Goal: Transaction & Acquisition: Download file/media

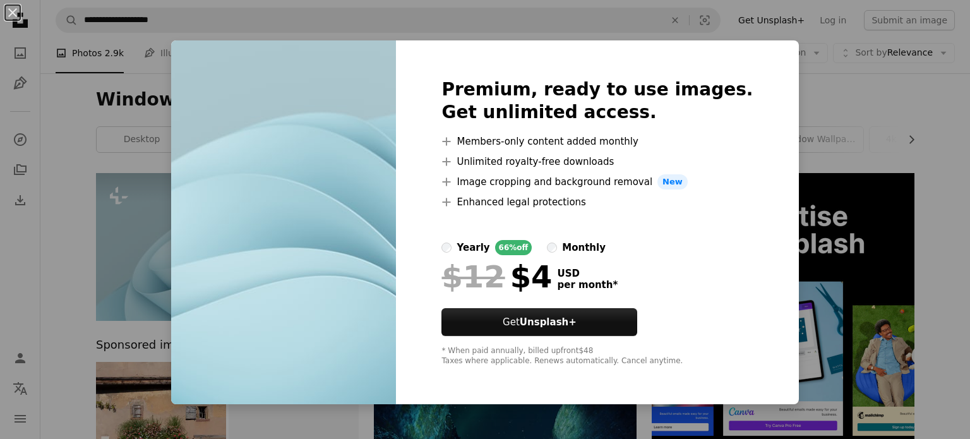
click at [750, 296] on div "Premium, ready to use images. Get unlimited access. A plus sign Members-only co…" at bounding box center [597, 222] width 402 height 364
click at [823, 153] on div "An X shape Premium, ready to use images. Get unlimited access. A plus sign Memb…" at bounding box center [485, 219] width 970 height 439
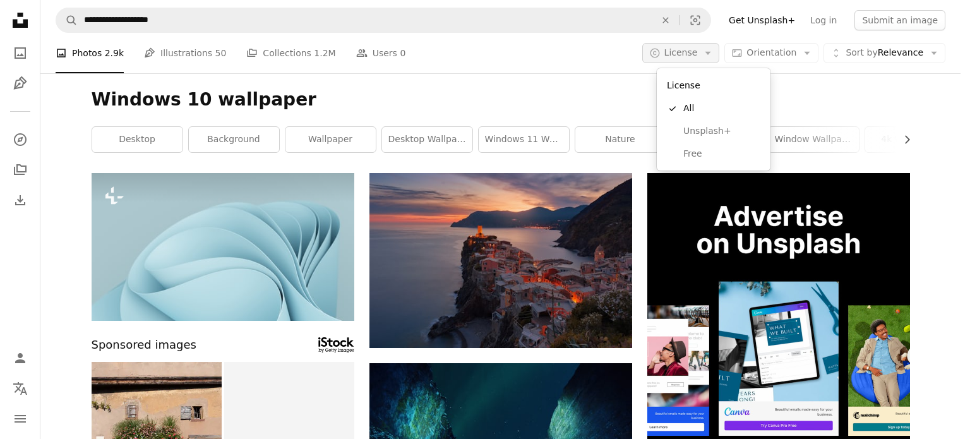
click at [698, 57] on span "License" at bounding box center [680, 52] width 33 height 10
click at [694, 148] on span "Free" at bounding box center [721, 154] width 77 height 13
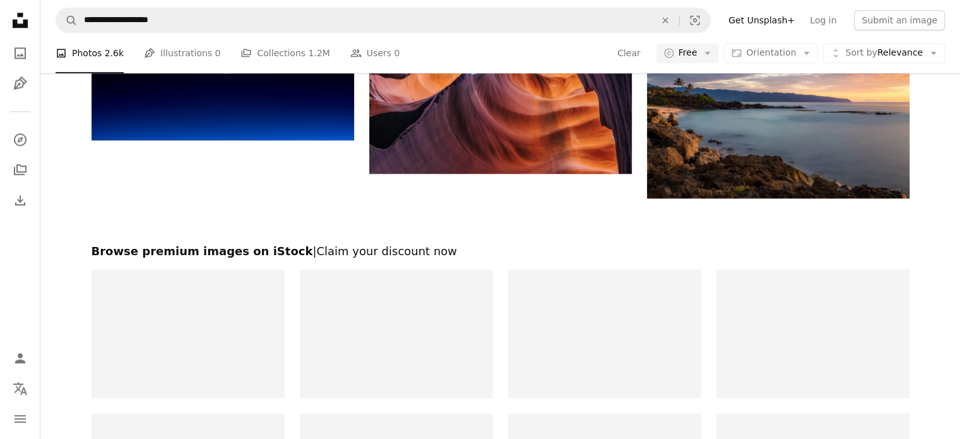
scroll to position [1487, 0]
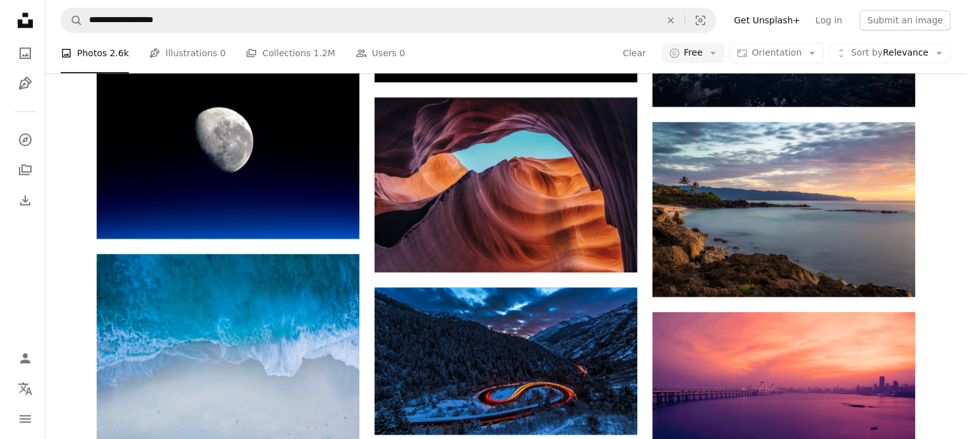
scroll to position [1237, 0]
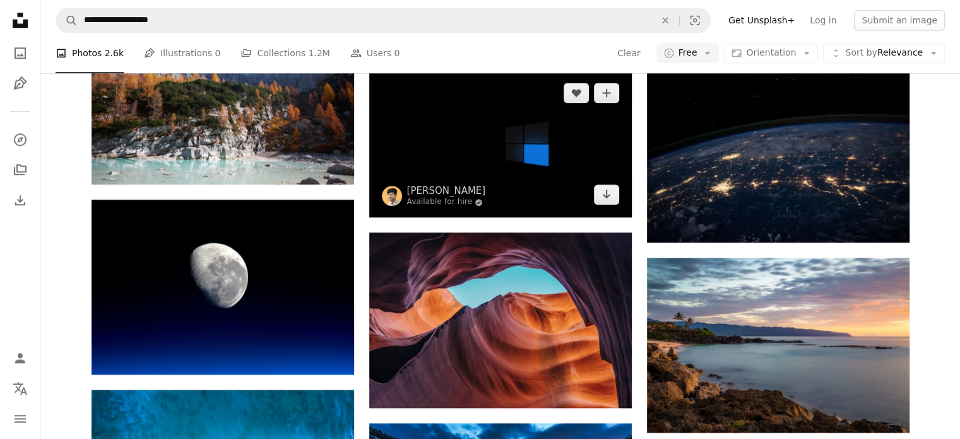
click at [501, 167] on img at bounding box center [500, 144] width 263 height 148
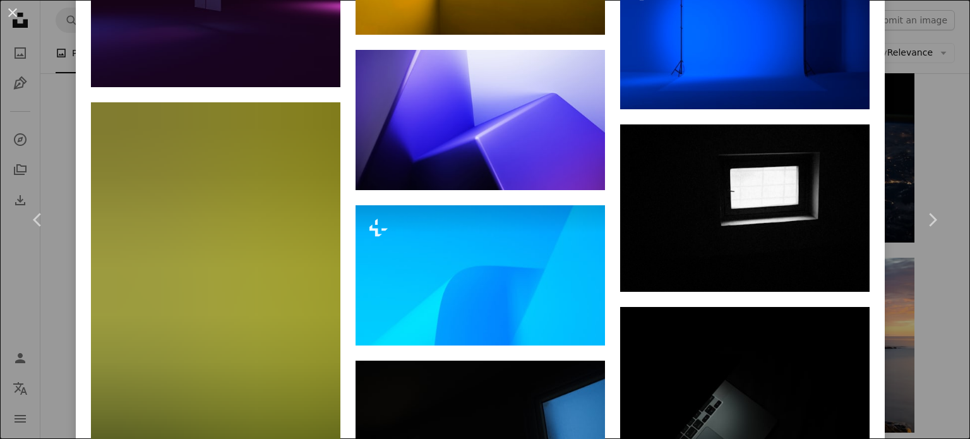
scroll to position [1901, 0]
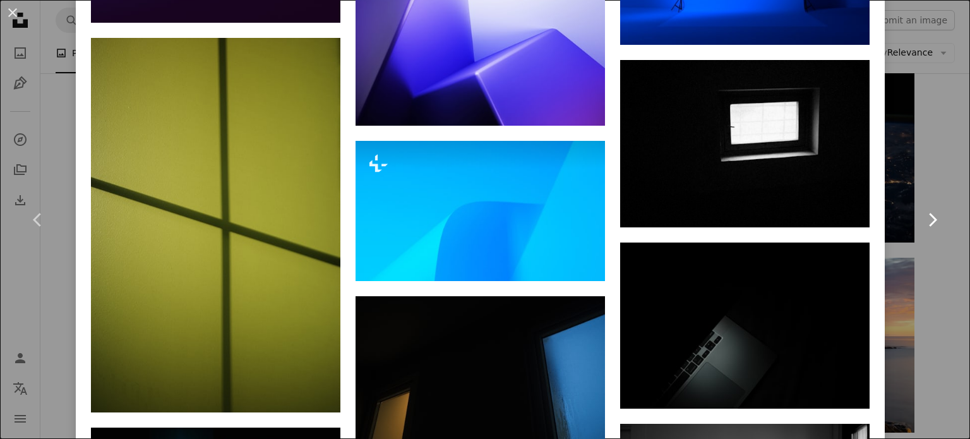
click at [948, 272] on link "Chevron right" at bounding box center [932, 219] width 76 height 121
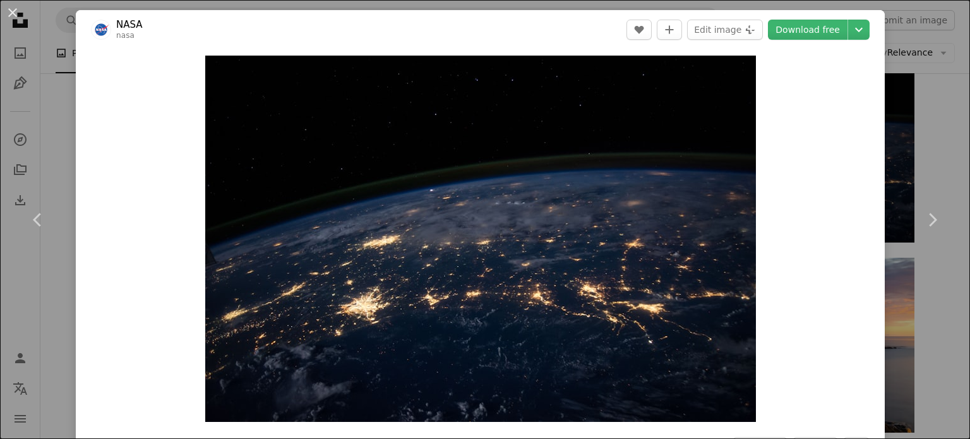
scroll to position [384, 0]
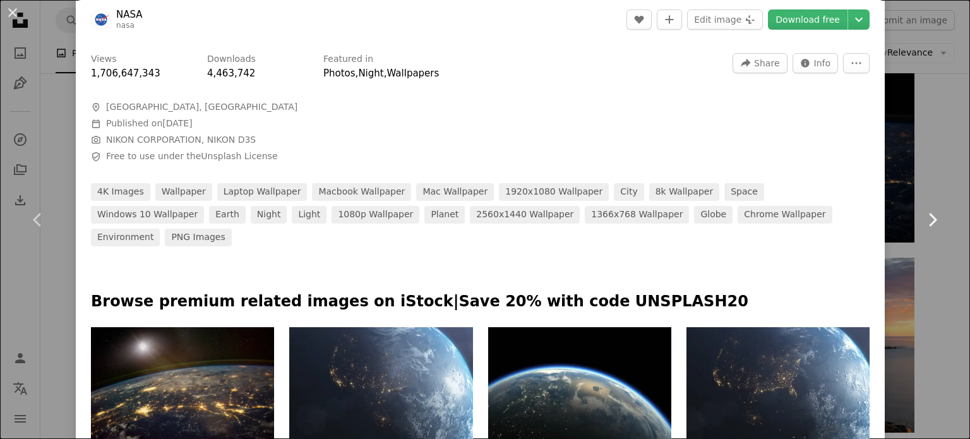
click at [938, 160] on link "Chevron right" at bounding box center [932, 219] width 76 height 121
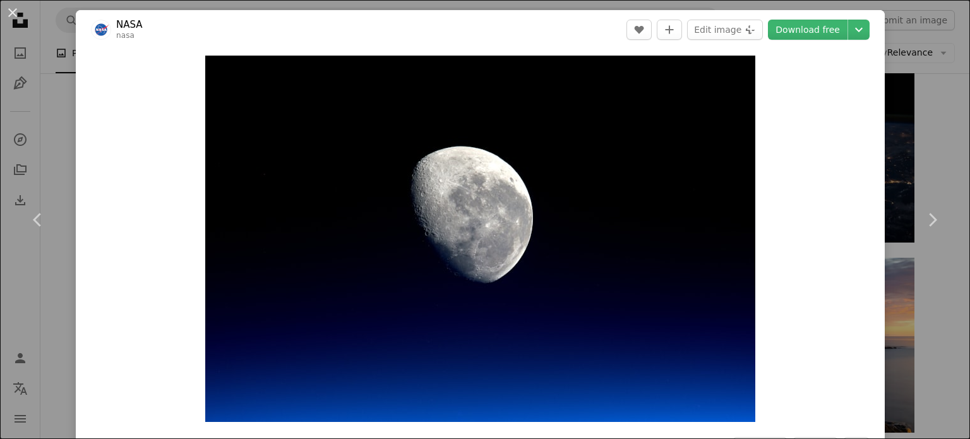
click at [936, 102] on div "An X shape Chevron left Chevron right NASA nasa A heart A plus sign Edit image …" at bounding box center [485, 219] width 970 height 439
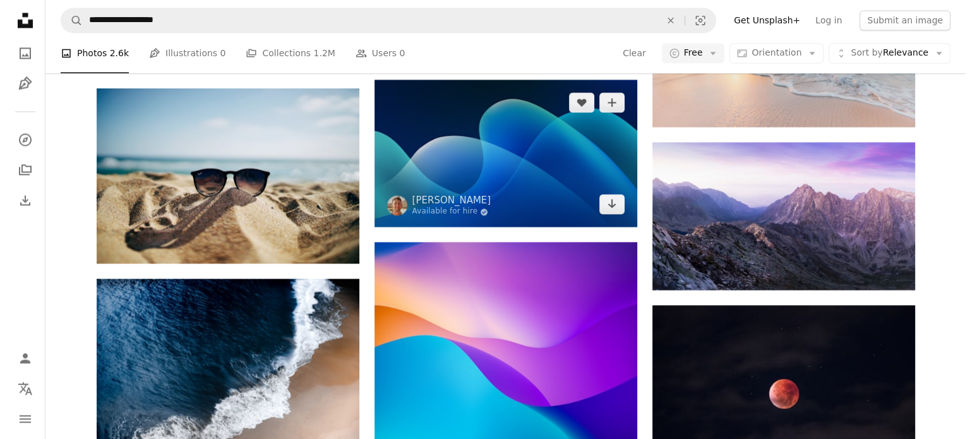
scroll to position [2104, 0]
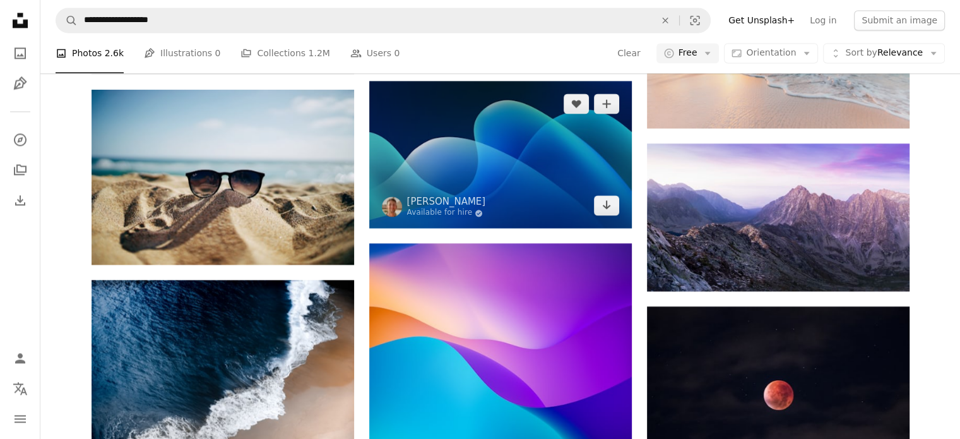
click at [578, 171] on img at bounding box center [500, 155] width 263 height 148
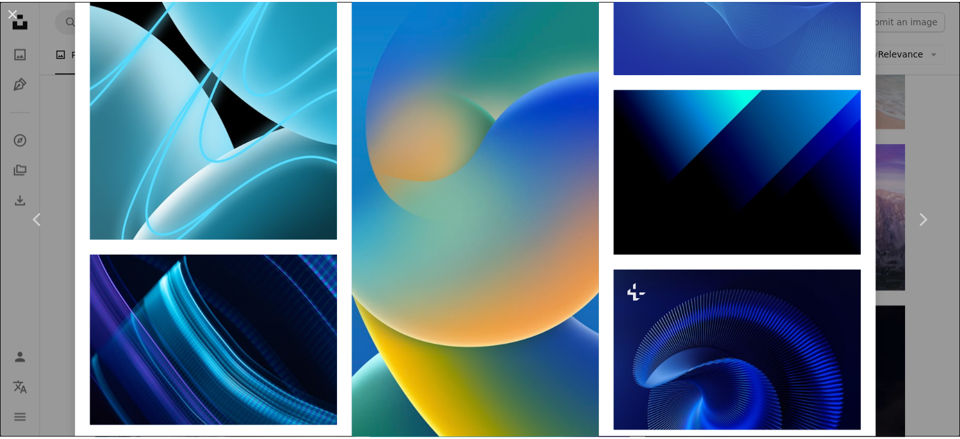
scroll to position [4444, 0]
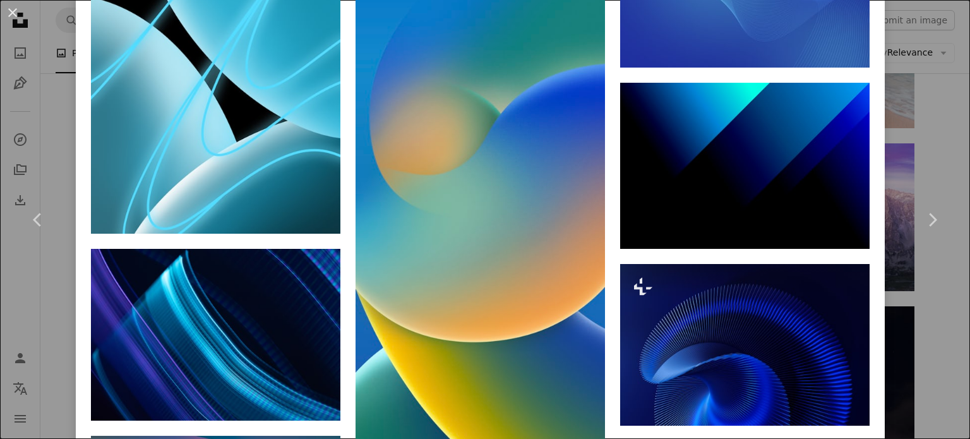
click at [932, 297] on div "An X shape Chevron left Chevron right [PERSON_NAME] Available for hire A checkm…" at bounding box center [485, 219] width 970 height 439
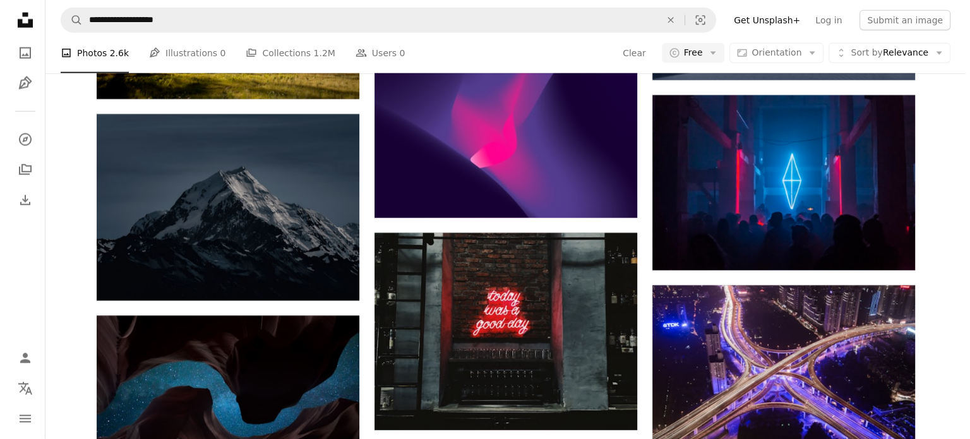
scroll to position [7960, 0]
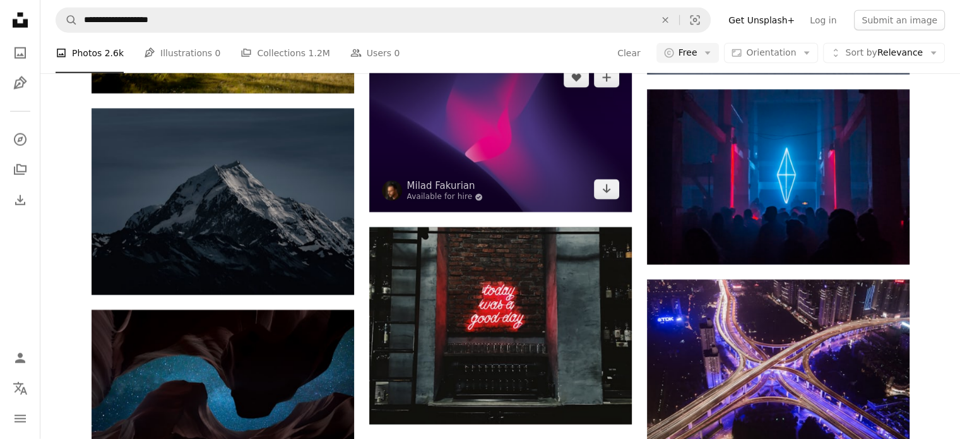
click at [526, 153] on img at bounding box center [500, 134] width 263 height 158
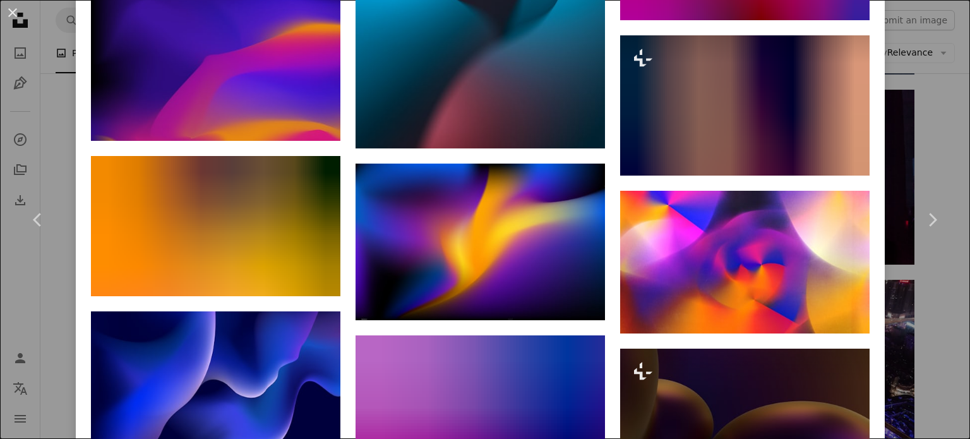
scroll to position [3484, 0]
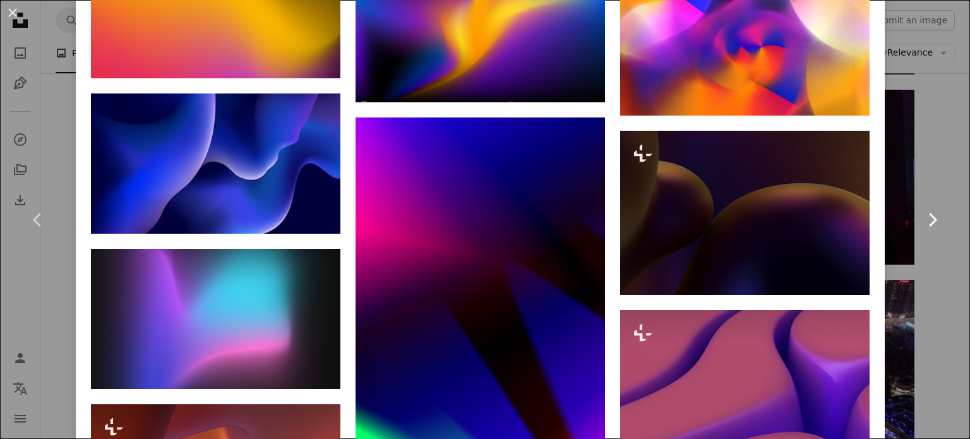
click at [905, 255] on link "Chevron right" at bounding box center [932, 219] width 76 height 121
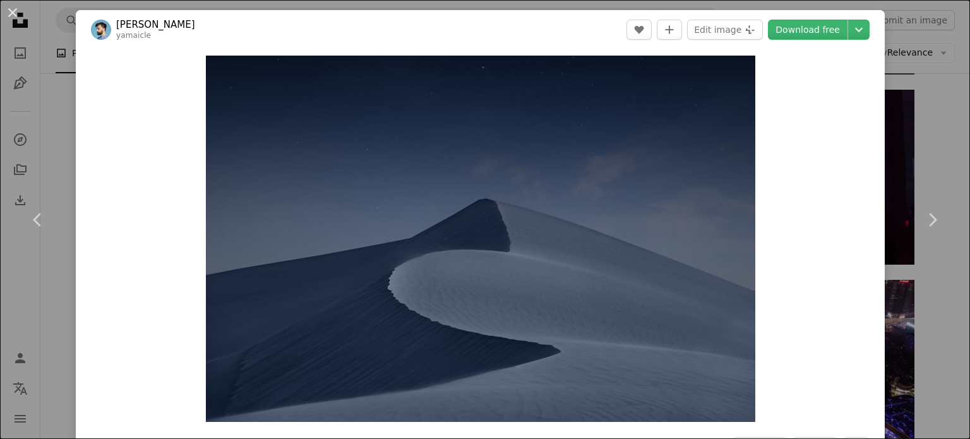
click at [930, 92] on div "An X shape Chevron left Chevron right [PERSON_NAME] yamaicle A heart A plus sig…" at bounding box center [485, 219] width 970 height 439
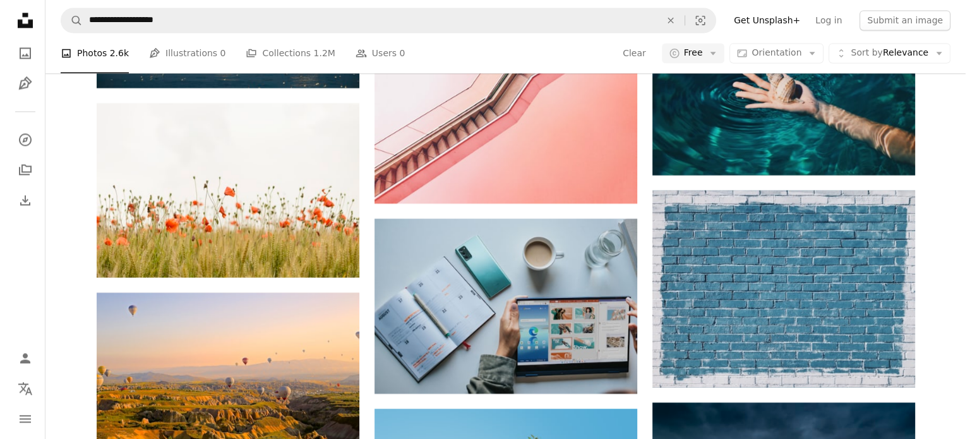
scroll to position [11432, 0]
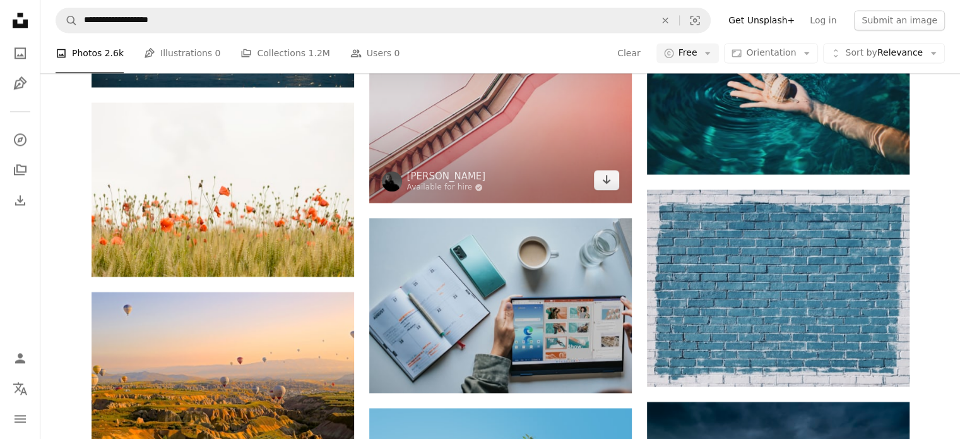
click at [598, 156] on img at bounding box center [500, 104] width 263 height 197
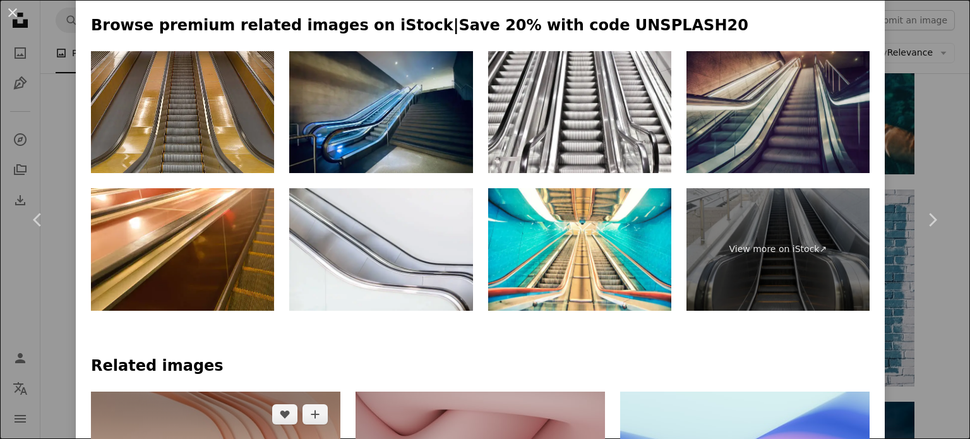
scroll to position [666, 0]
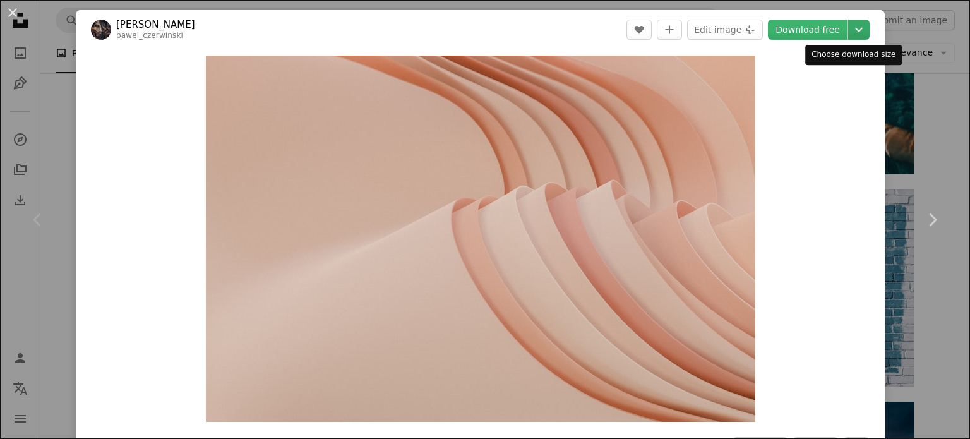
click at [851, 27] on icon "Chevron down" at bounding box center [858, 29] width 20 height 15
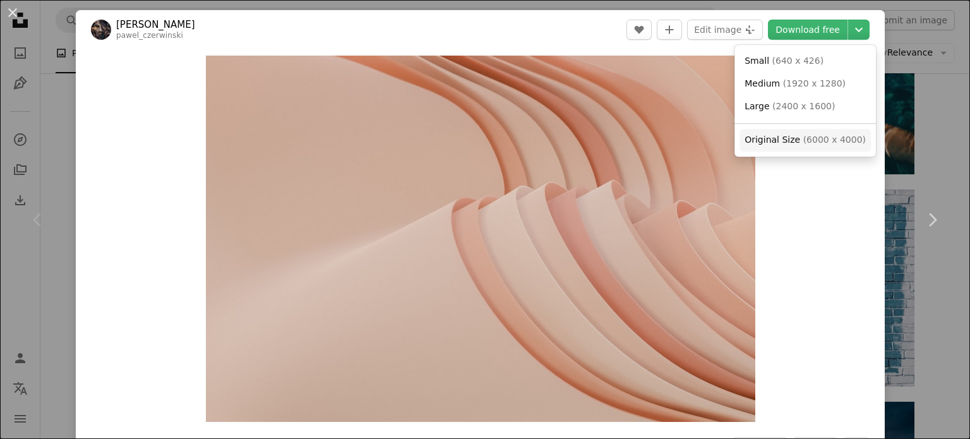
click at [805, 135] on span "( 6000 x 4000 )" at bounding box center [834, 139] width 62 height 10
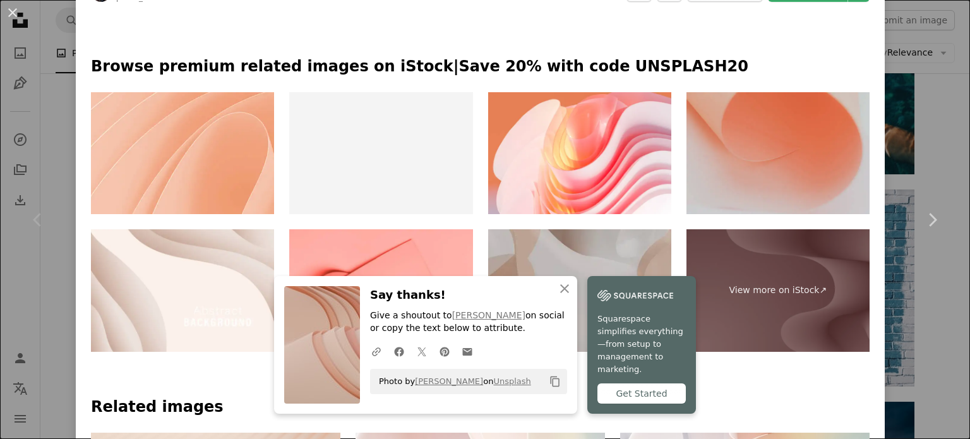
scroll to position [587, 0]
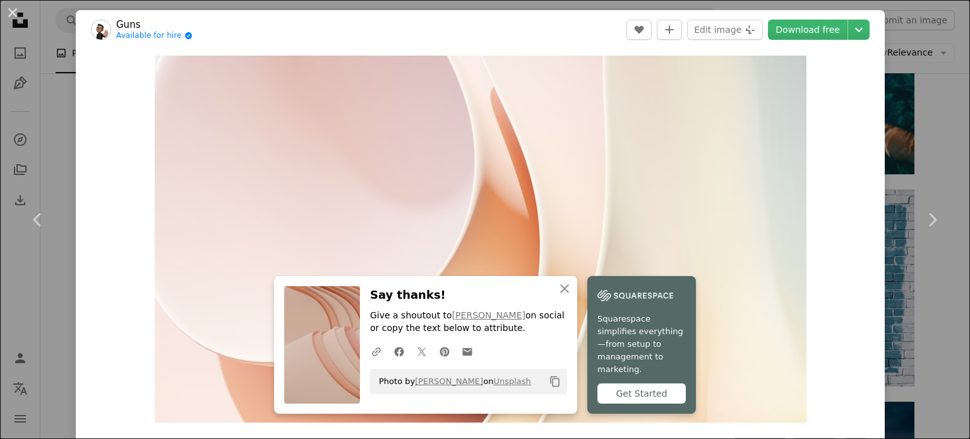
click at [841, 161] on div "Zoom in" at bounding box center [480, 238] width 809 height 379
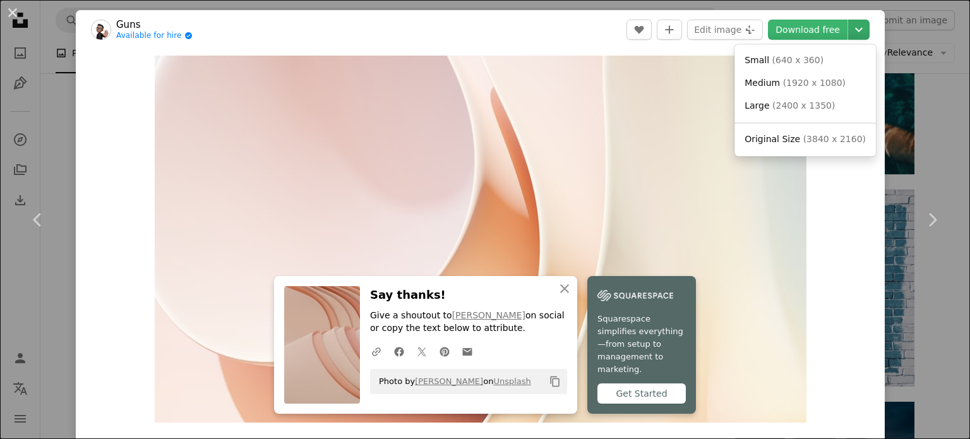
click at [848, 32] on icon "Chevron down" at bounding box center [858, 29] width 20 height 15
click at [813, 148] on link "Original Size ( 3840 x 2160 )" at bounding box center [804, 139] width 131 height 23
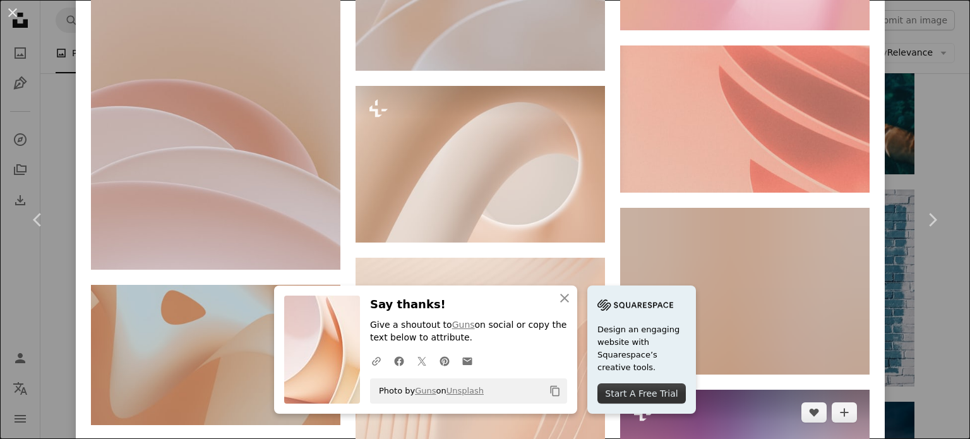
scroll to position [2705, 0]
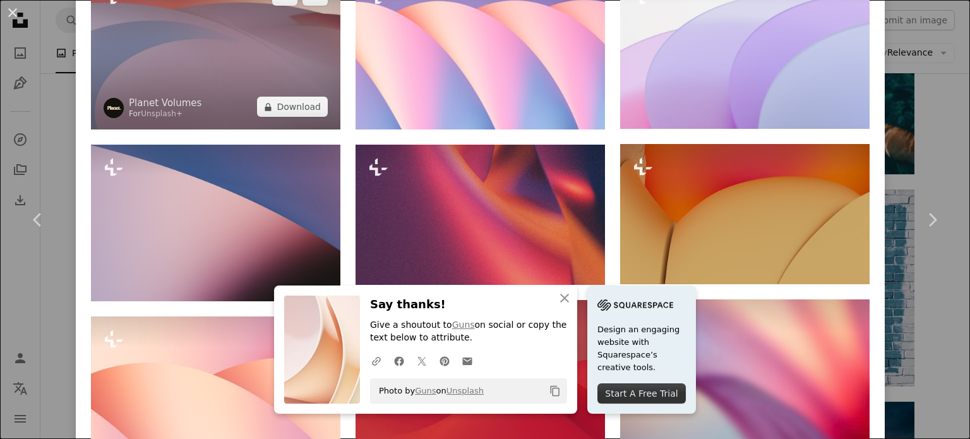
scroll to position [1237, 0]
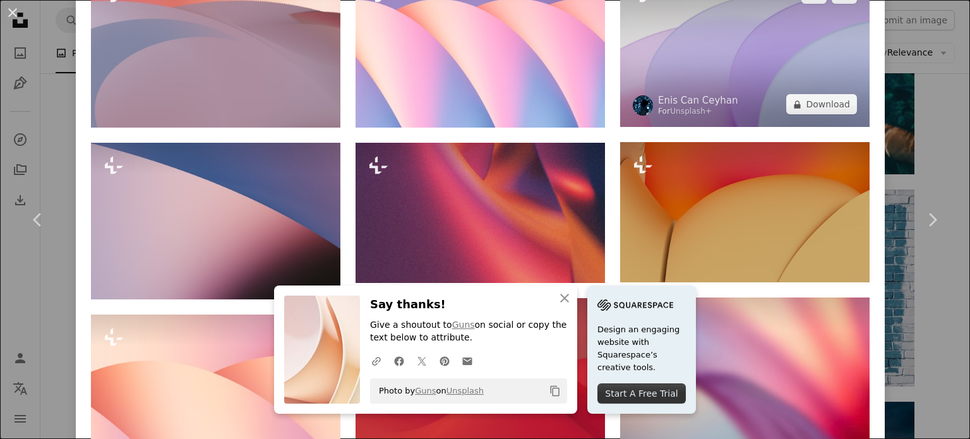
click at [728, 64] on img at bounding box center [744, 49] width 249 height 156
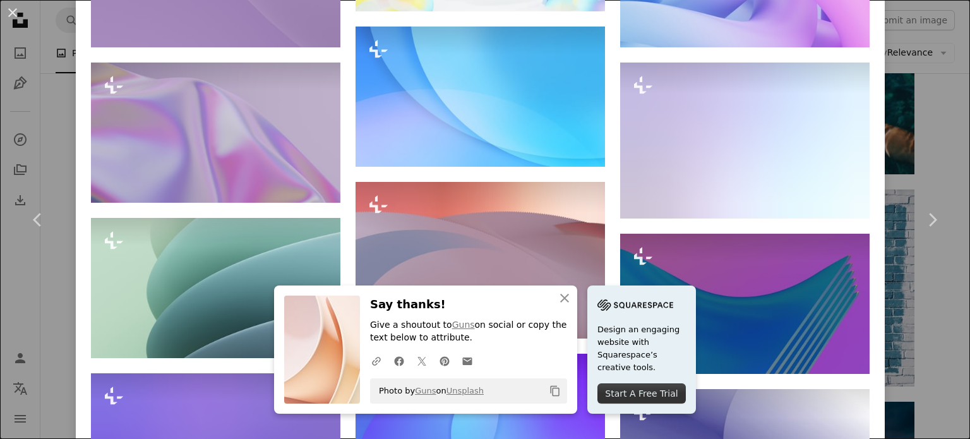
scroll to position [1079, 0]
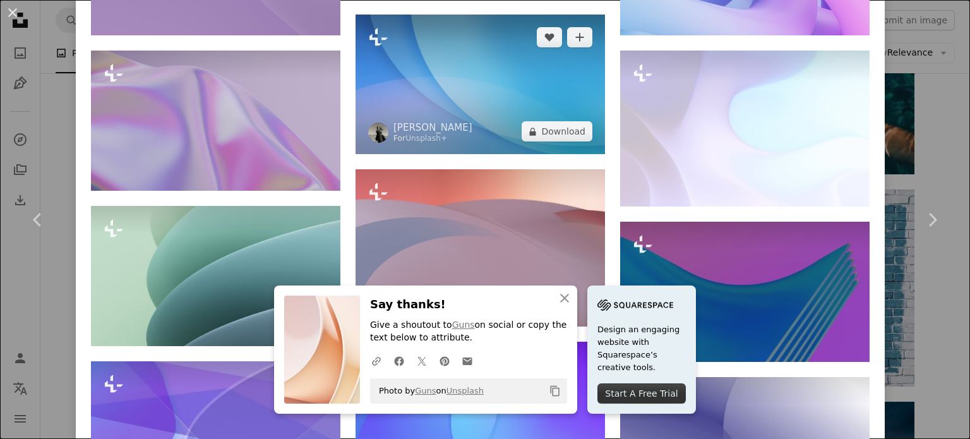
click at [462, 85] on img at bounding box center [479, 85] width 249 height 140
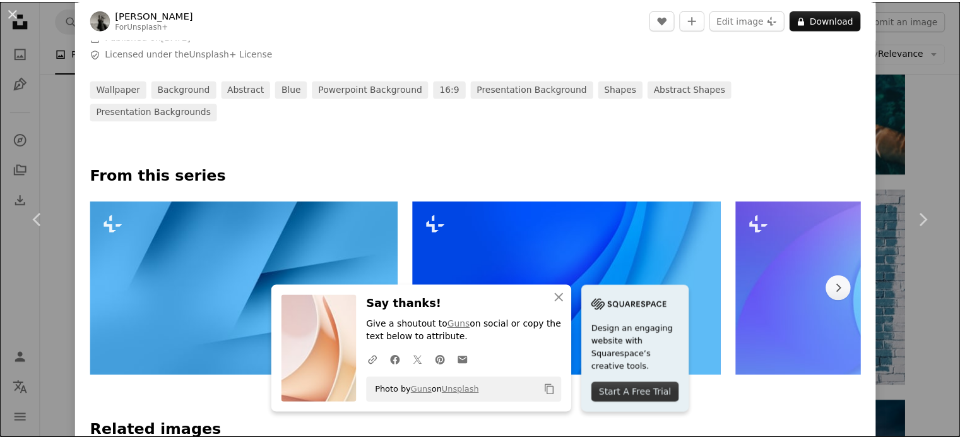
scroll to position [285, 0]
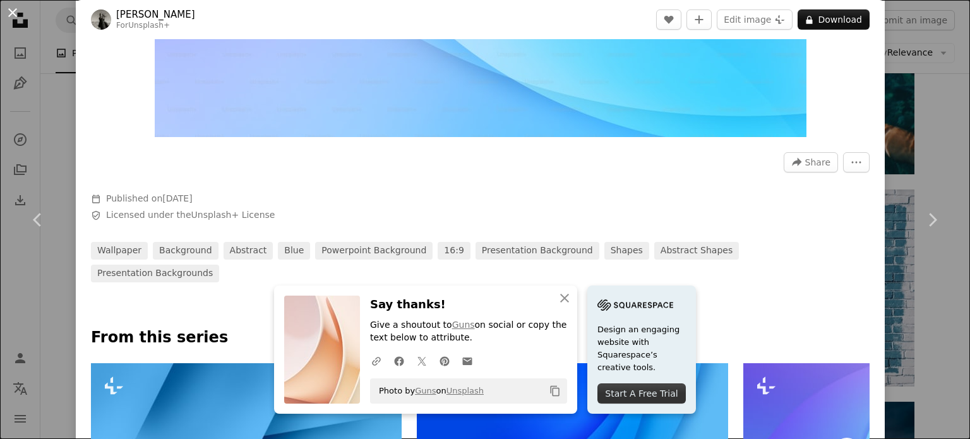
click at [14, 7] on button "An X shape" at bounding box center [12, 12] width 15 height 15
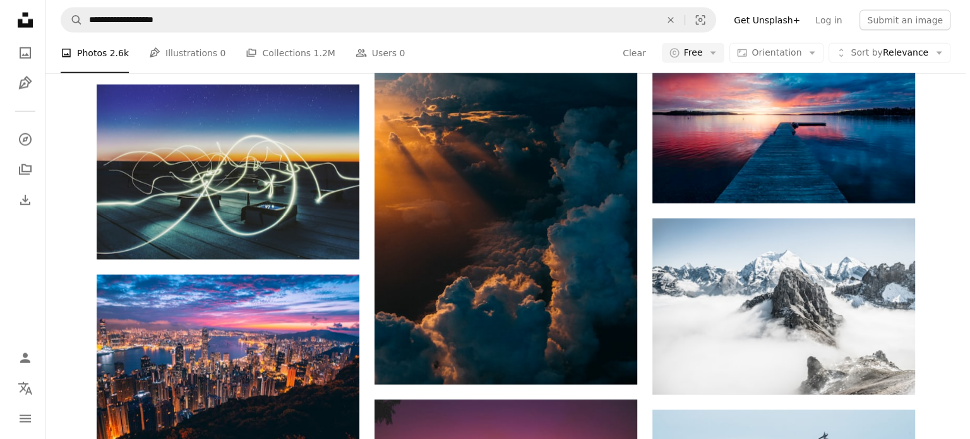
scroll to position [12565, 0]
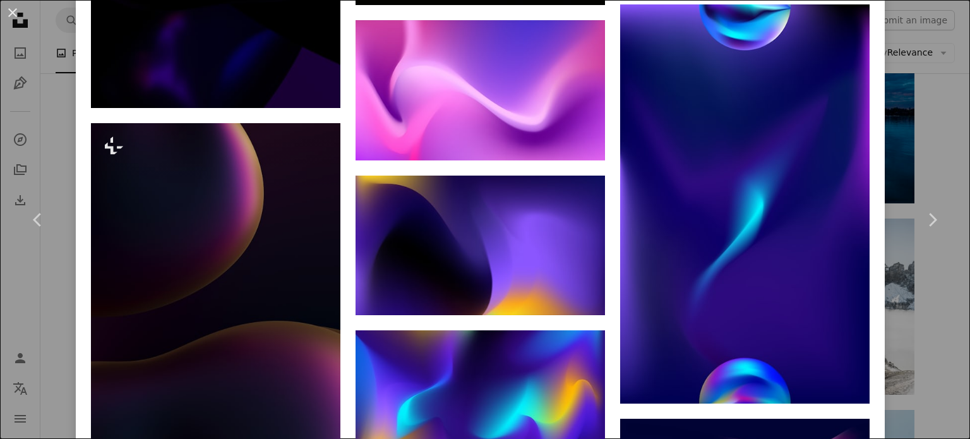
scroll to position [1399, 0]
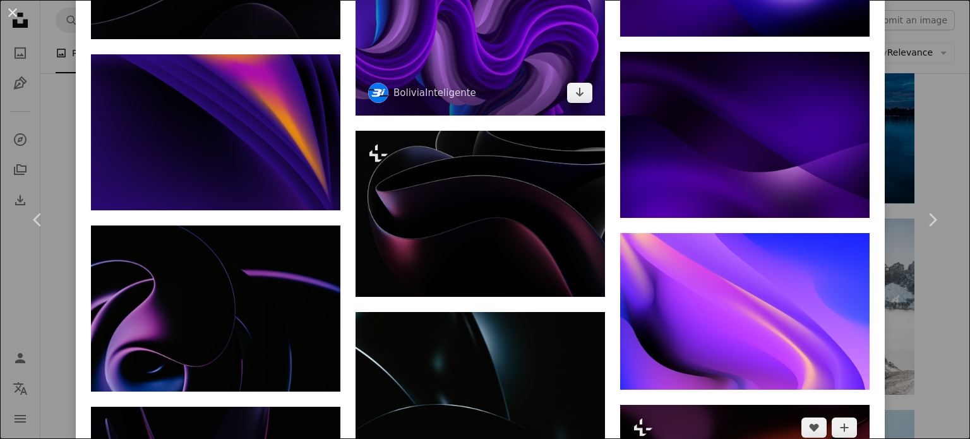
scroll to position [1817, 0]
